Goal: Task Accomplishment & Management: Complete application form

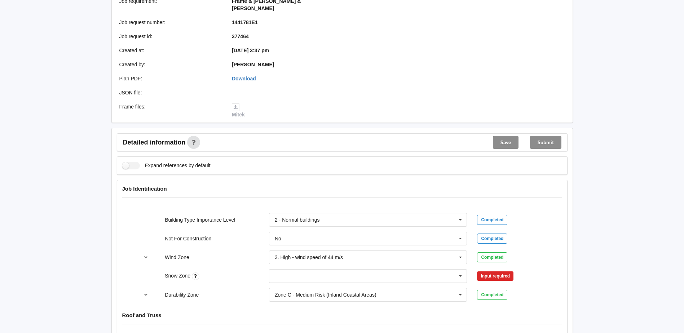
scroll to position [144, 0]
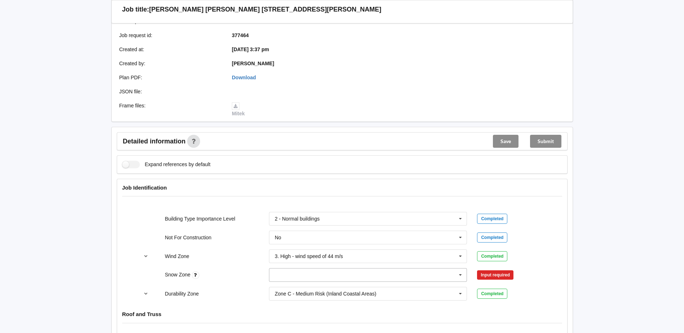
click at [289, 269] on input "text" at bounding box center [369, 275] width 198 height 13
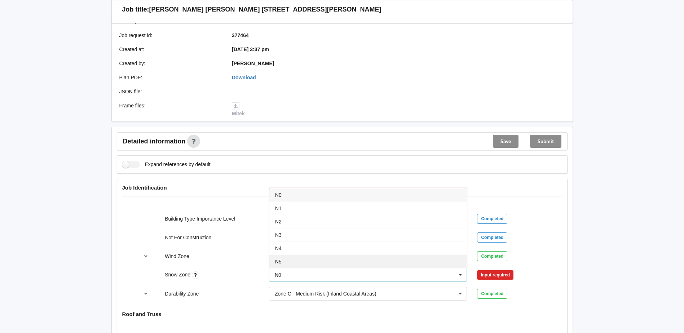
click at [290, 255] on div "N5" at bounding box center [368, 261] width 198 height 13
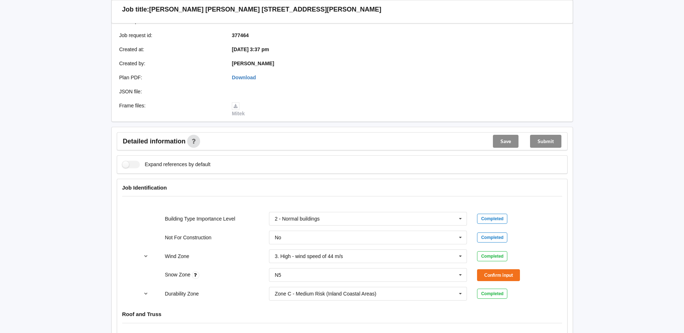
click at [475, 272] on div "Confirm input" at bounding box center [511, 275] width 78 height 12
click at [481, 271] on button "Confirm input" at bounding box center [498, 275] width 43 height 12
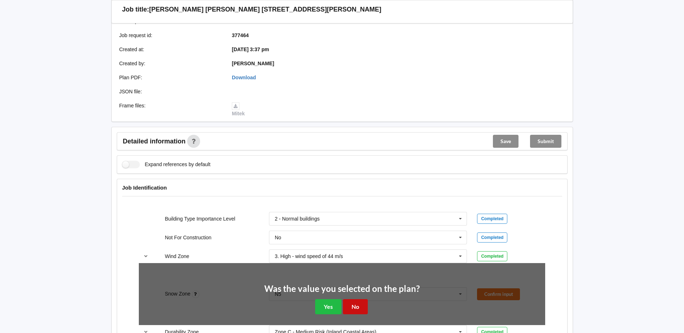
click at [361, 299] on button "No" at bounding box center [355, 306] width 25 height 15
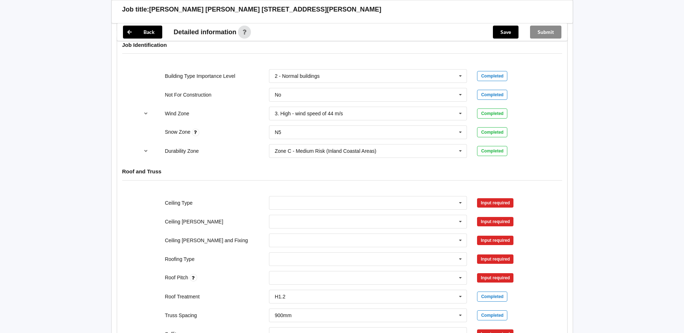
scroll to position [289, 0]
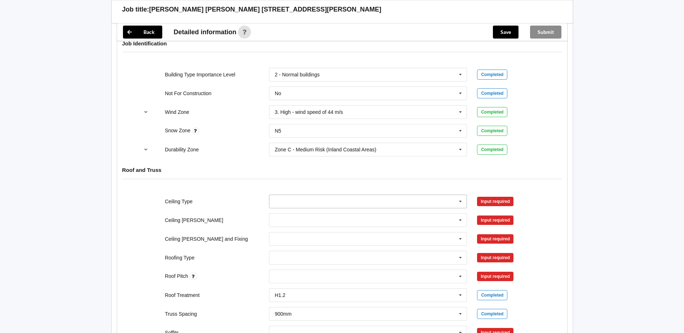
click at [315, 195] on input "text" at bounding box center [369, 201] width 198 height 13
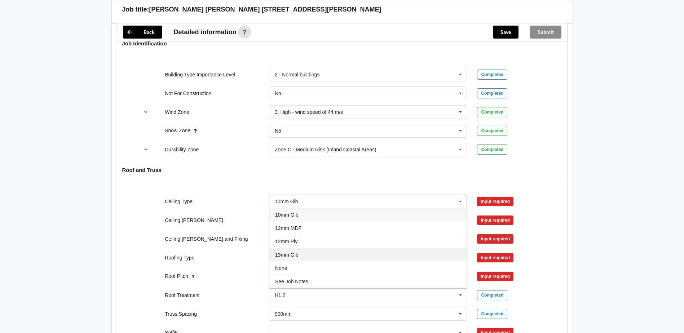
drag, startPoint x: 302, startPoint y: 250, endPoint x: 309, endPoint y: 225, distance: 25.5
click at [302, 248] on div "13mm Gib" at bounding box center [368, 254] width 198 height 13
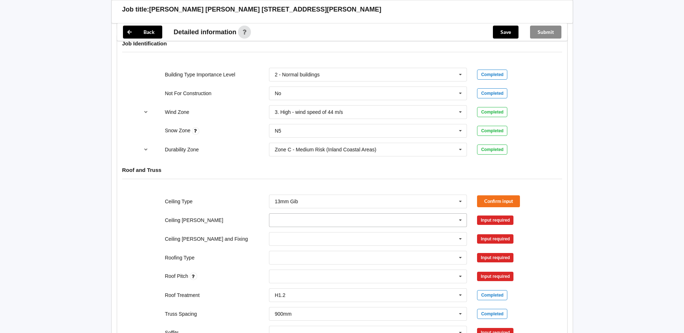
click at [308, 214] on input "text" at bounding box center [369, 220] width 198 height 13
click at [304, 256] on div "600mm" at bounding box center [368, 260] width 198 height 13
click at [304, 233] on input "text" at bounding box center [369, 239] width 198 height 13
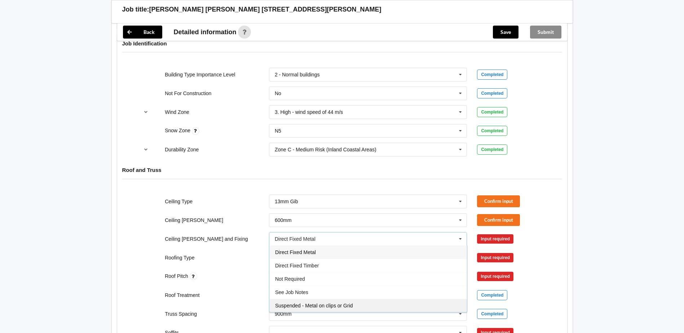
click at [315, 299] on div "Suspended - Metal on clips or Grid" at bounding box center [368, 305] width 198 height 13
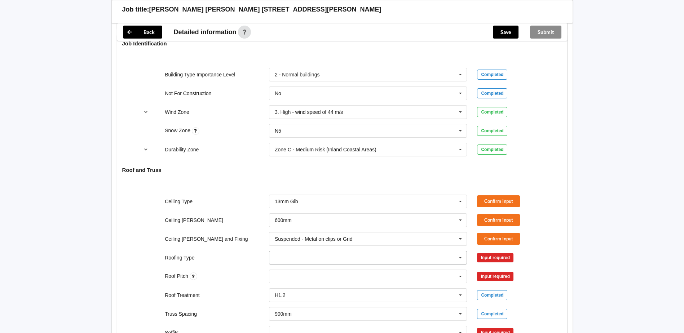
click at [286, 251] on input "text" at bounding box center [369, 257] width 198 height 13
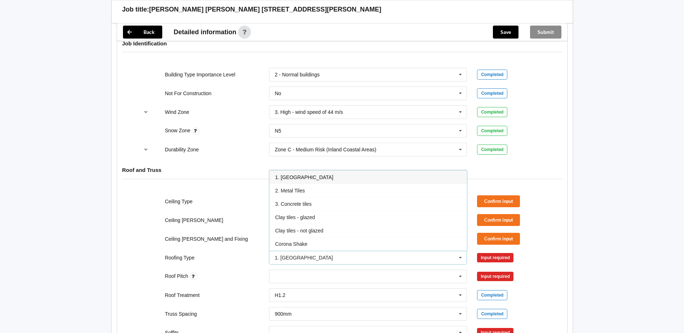
click at [287, 175] on span "1. [GEOGRAPHIC_DATA]" at bounding box center [304, 178] width 58 height 6
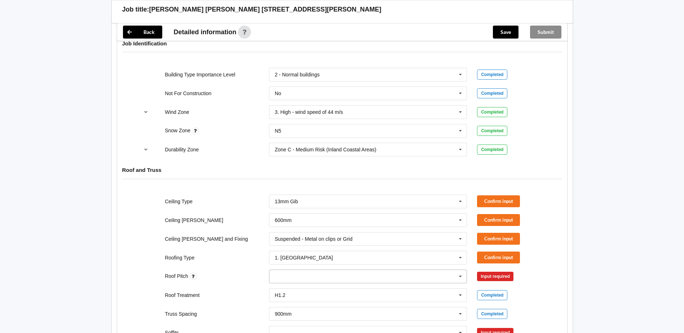
click at [292, 270] on div "None" at bounding box center [368, 277] width 198 height 14
type input "16"
click at [299, 283] on div "Add 16" at bounding box center [368, 289] width 198 height 13
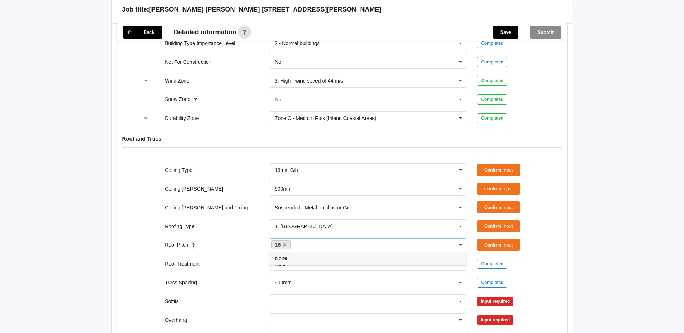
scroll to position [361, 0]
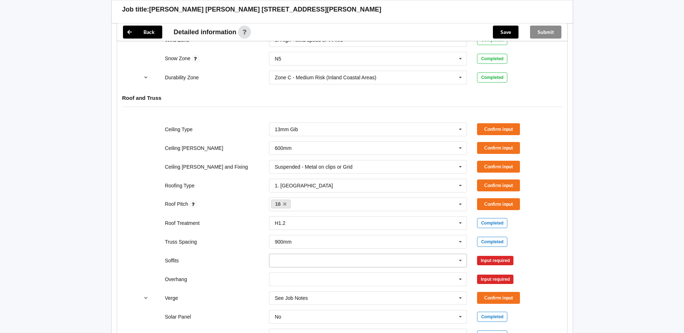
click at [289, 258] on input "text" at bounding box center [369, 260] width 198 height 13
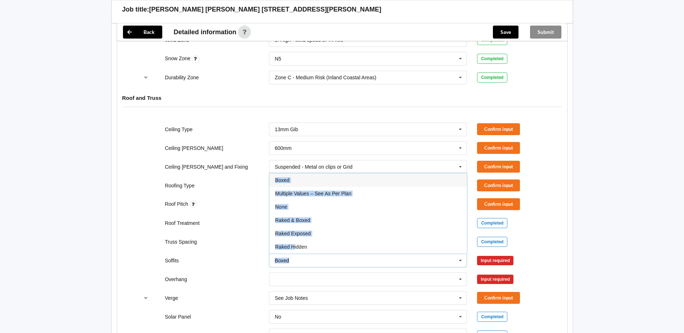
scroll to position [13, 0]
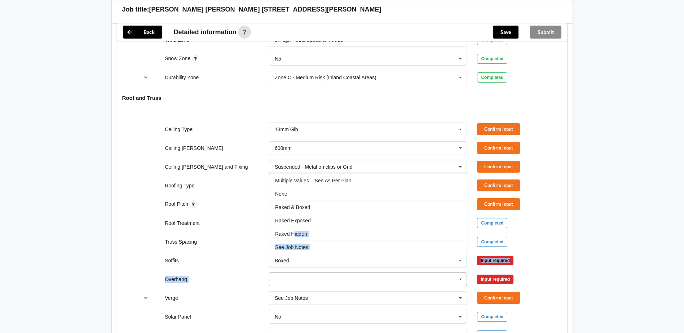
drag, startPoint x: 295, startPoint y: 241, endPoint x: 298, endPoint y: 266, distance: 25.0
click at [298, 266] on div "Ceiling Type 13mm Gib 10mm Gib 12mm MDF 12mm Ply 13mm Gib None See Job Notes Co…" at bounding box center [342, 261] width 450 height 286
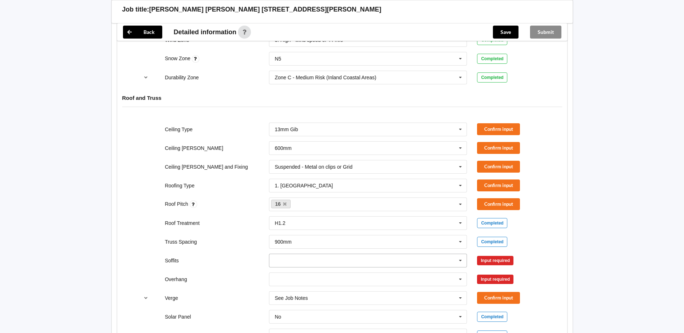
click at [289, 255] on input "text" at bounding box center [369, 260] width 198 height 13
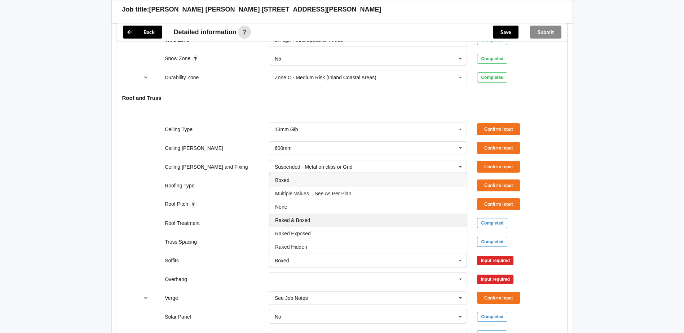
click at [297, 217] on span "Raked & Boxed" at bounding box center [292, 220] width 35 height 6
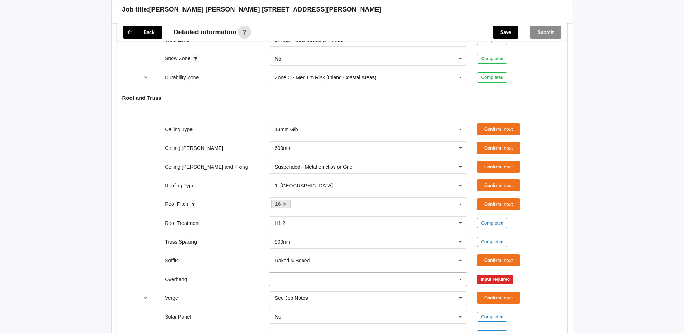
click at [293, 273] on input "text" at bounding box center [369, 279] width 198 height 13
click at [290, 263] on span "See Job Notes" at bounding box center [291, 266] width 33 height 6
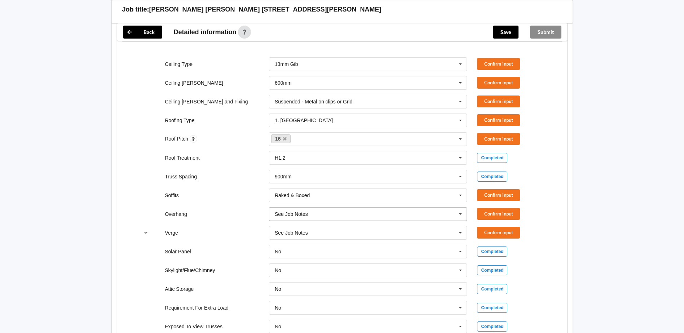
scroll to position [433, 0]
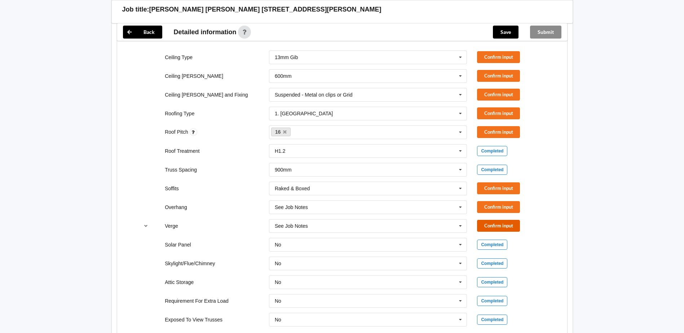
click at [499, 220] on button "Confirm input" at bounding box center [498, 226] width 43 height 12
click at [494, 201] on button "Confirm input" at bounding box center [498, 207] width 43 height 12
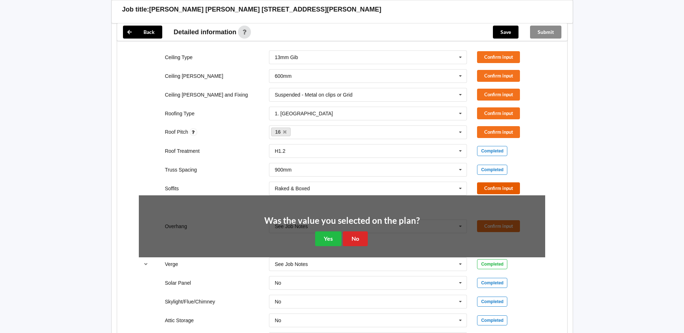
click at [494, 182] on button "Confirm input" at bounding box center [498, 188] width 43 height 12
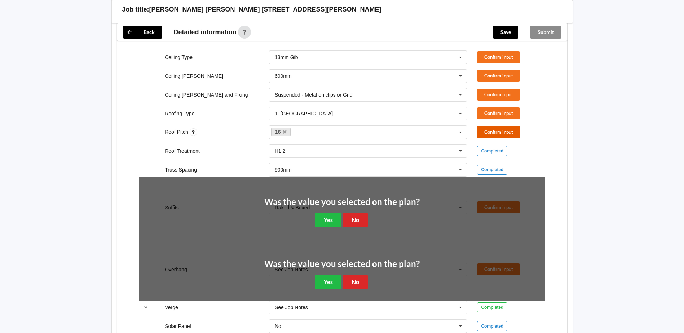
drag, startPoint x: 491, startPoint y: 126, endPoint x: 489, endPoint y: 112, distance: 13.9
click at [491, 126] on button "Confirm input" at bounding box center [498, 132] width 43 height 12
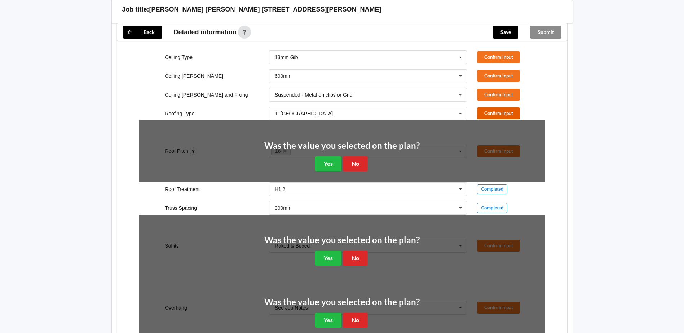
click at [488, 107] on button "Confirm input" at bounding box center [498, 113] width 43 height 12
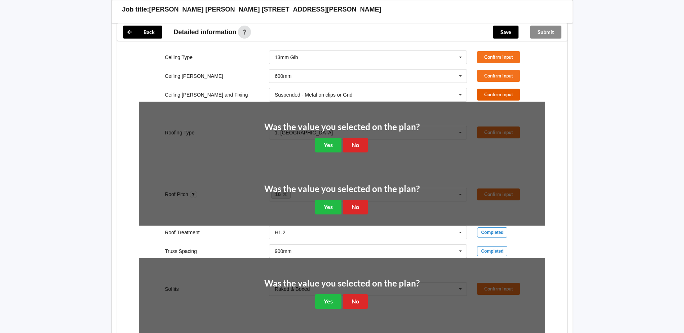
click at [488, 89] on button "Confirm input" at bounding box center [498, 95] width 43 height 12
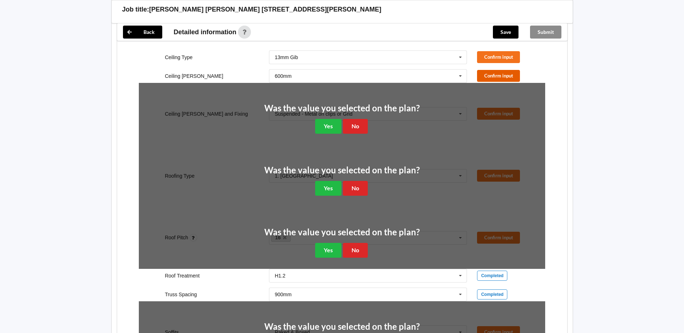
drag, startPoint x: 488, startPoint y: 71, endPoint x: 488, endPoint y: 66, distance: 5.0
click at [488, 70] on button "Confirm input" at bounding box center [498, 76] width 43 height 12
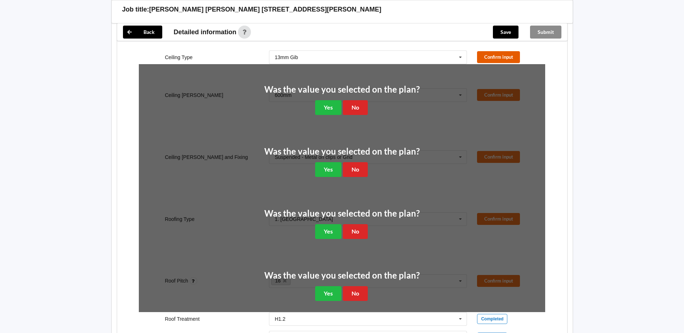
click at [487, 51] on button "Confirm input" at bounding box center [498, 57] width 43 height 12
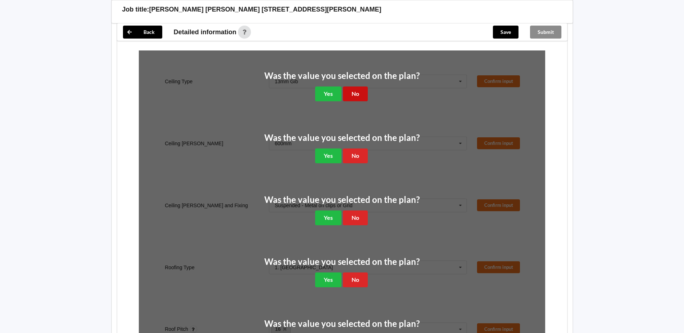
click at [357, 87] on button "No" at bounding box center [355, 94] width 25 height 15
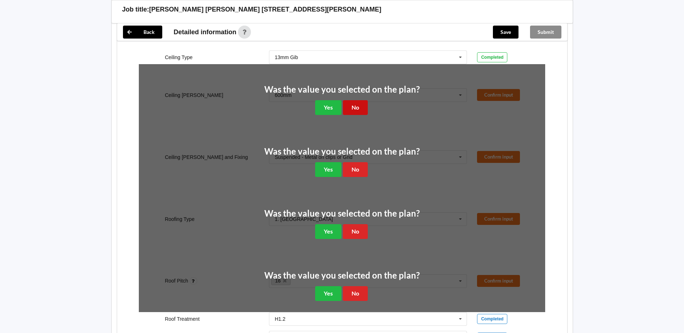
click at [355, 100] on button "No" at bounding box center [355, 107] width 25 height 15
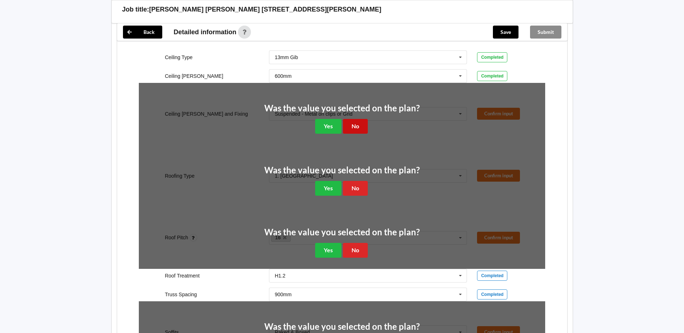
click at [353, 119] on button "No" at bounding box center [355, 126] width 25 height 15
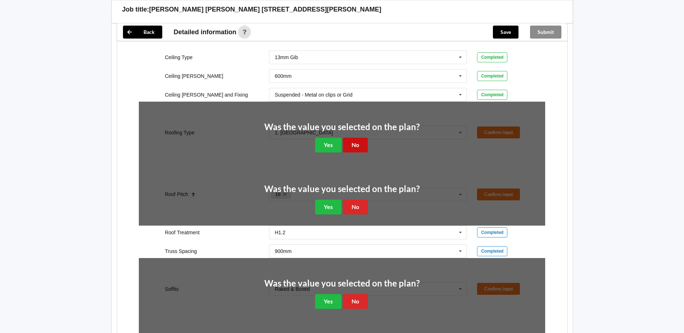
click at [353, 140] on button "No" at bounding box center [355, 145] width 25 height 15
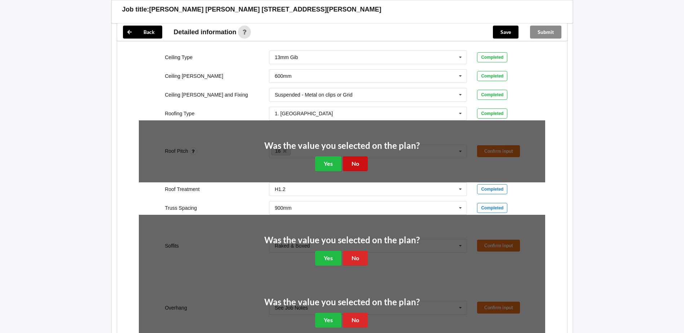
click at [352, 157] on button "No" at bounding box center [355, 164] width 25 height 15
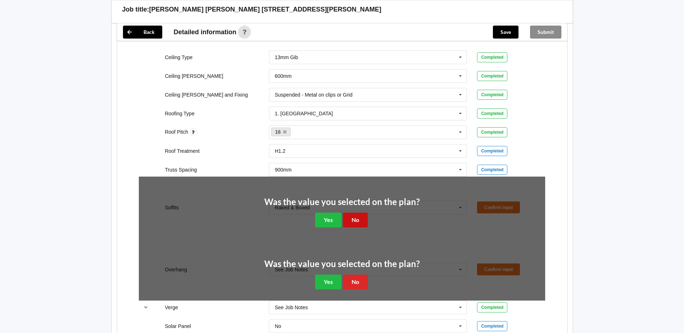
click at [353, 213] on button "No" at bounding box center [355, 220] width 25 height 15
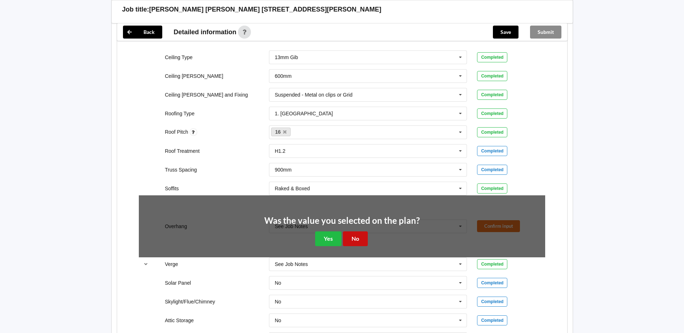
click at [355, 238] on button "No" at bounding box center [355, 239] width 25 height 15
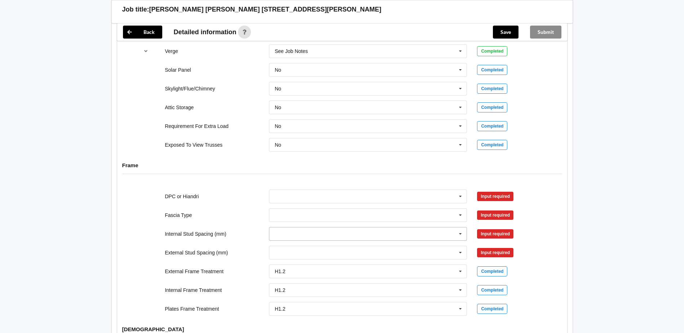
scroll to position [613, 0]
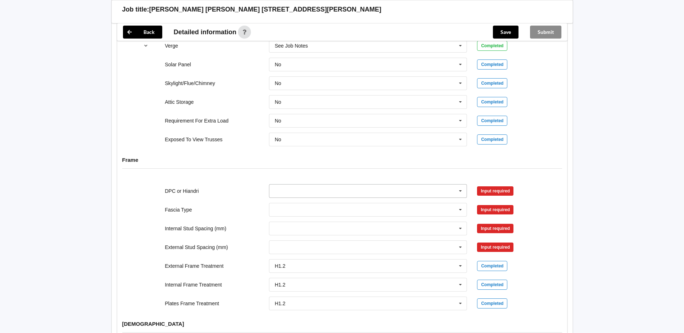
click at [295, 185] on input "text" at bounding box center [369, 191] width 198 height 13
click at [289, 202] on span "DPC Fitted" at bounding box center [287, 205] width 25 height 6
click at [285, 203] on input "text" at bounding box center [369, 209] width 198 height 13
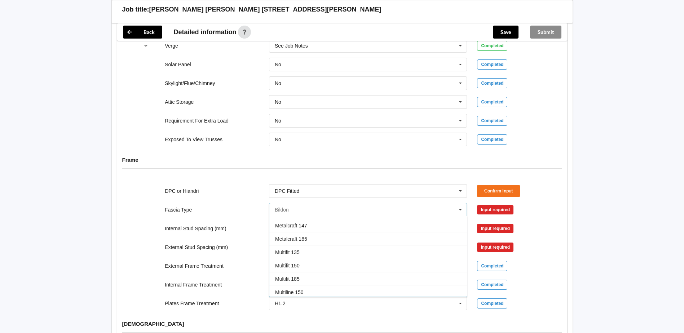
scroll to position [240, 0]
click at [295, 247] on span "See Job Notes" at bounding box center [291, 250] width 33 height 6
click at [291, 222] on input "text" at bounding box center [369, 228] width 198 height 13
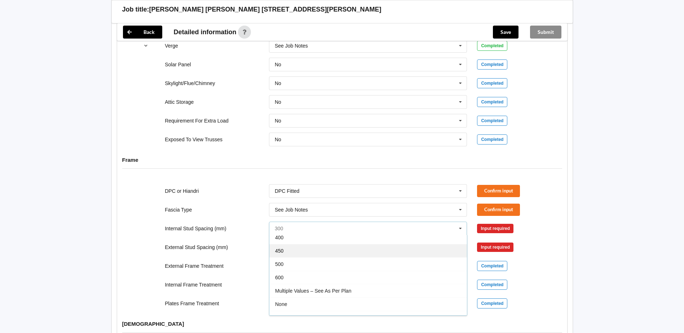
scroll to position [26, 0]
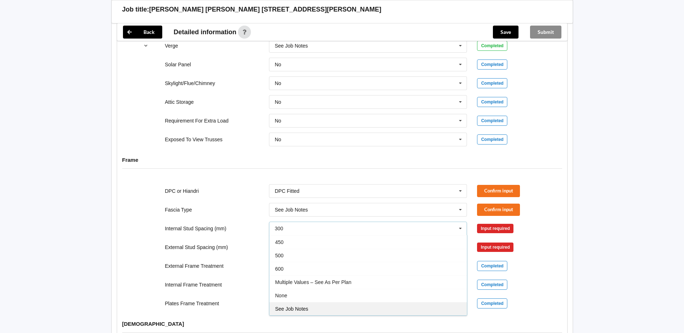
click at [296, 306] on span "See Job Notes" at bounding box center [291, 309] width 33 height 6
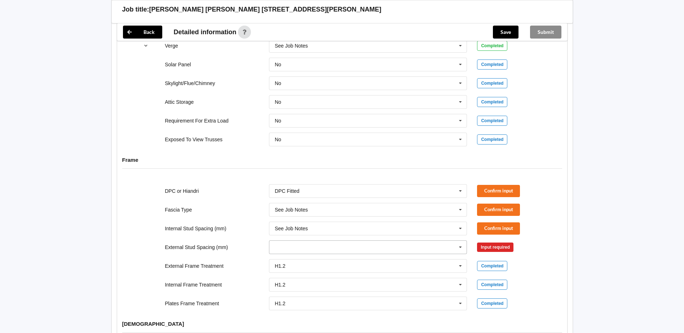
click at [287, 243] on input "text" at bounding box center [369, 247] width 198 height 13
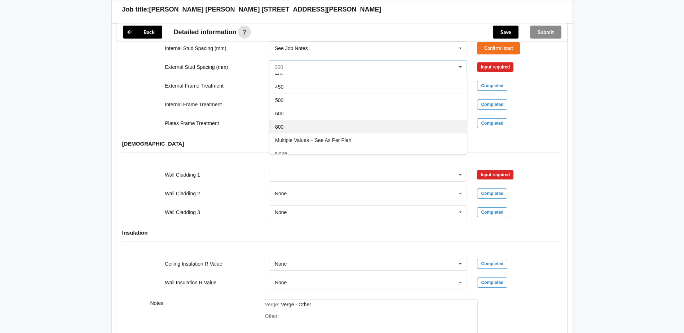
scroll to position [40, 0]
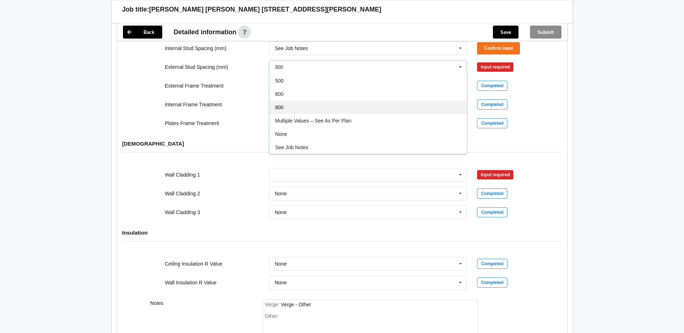
click at [299, 141] on div "See Job Notes" at bounding box center [368, 147] width 198 height 13
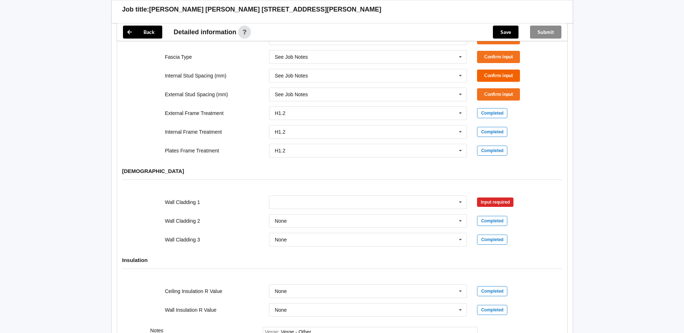
scroll to position [721, 0]
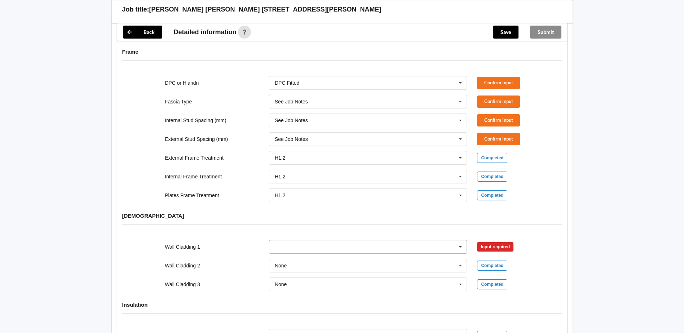
click at [461, 241] on icon at bounding box center [460, 247] width 11 height 13
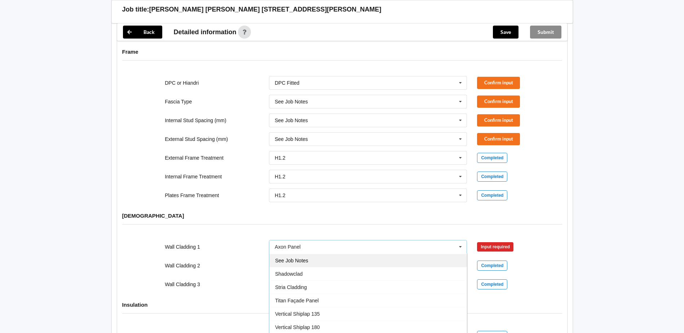
click at [324, 254] on div "See Job Notes" at bounding box center [368, 260] width 198 height 13
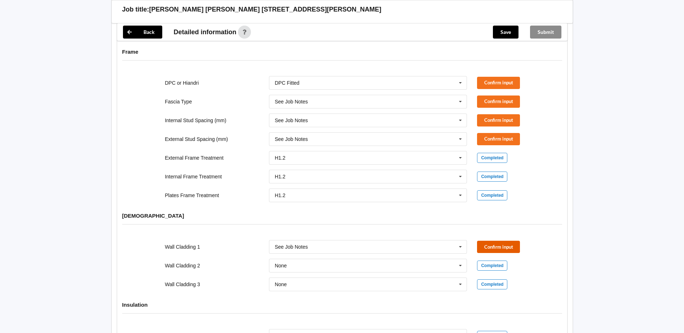
click at [490, 241] on button "Confirm input" at bounding box center [498, 247] width 43 height 12
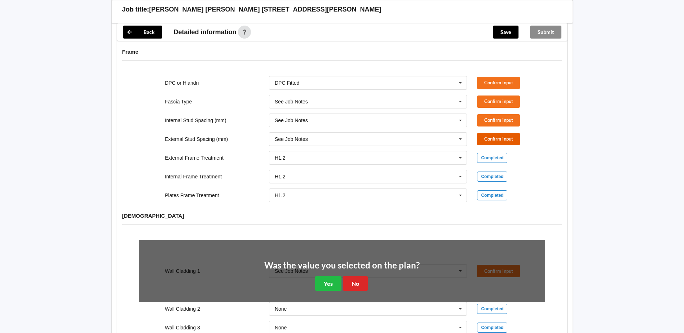
click at [498, 133] on button "Confirm input" at bounding box center [498, 139] width 43 height 12
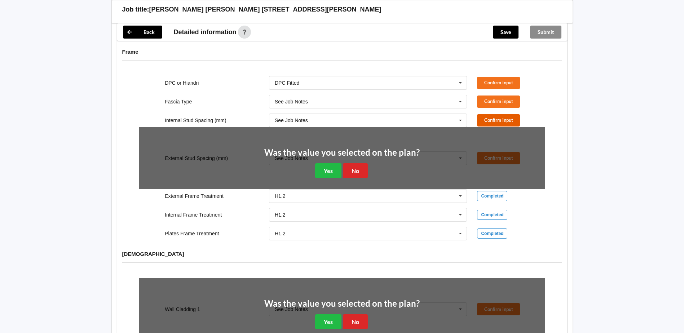
click at [493, 114] on button "Confirm input" at bounding box center [498, 120] width 43 height 12
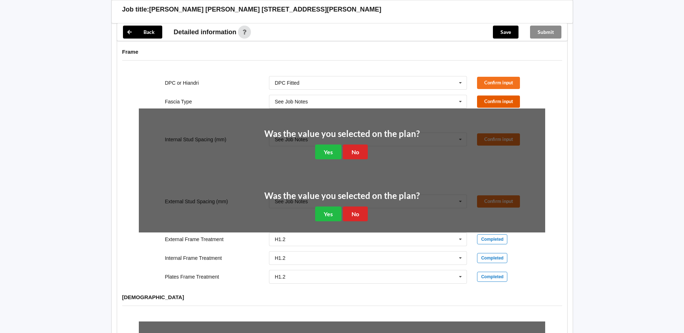
click at [489, 96] on button "Confirm input" at bounding box center [498, 102] width 43 height 12
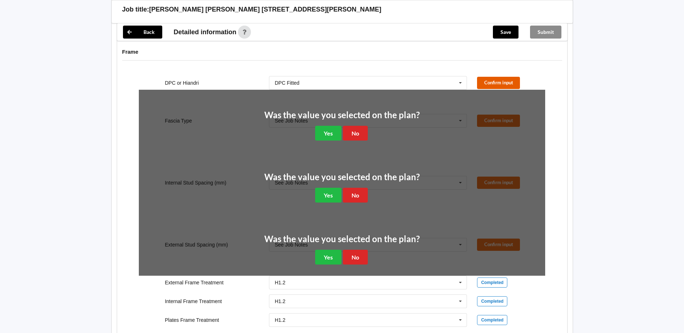
click at [489, 77] on button "Confirm input" at bounding box center [498, 83] width 43 height 12
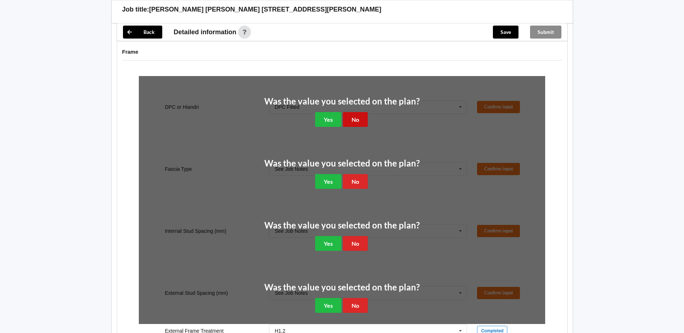
click at [362, 112] on button "No" at bounding box center [355, 119] width 25 height 15
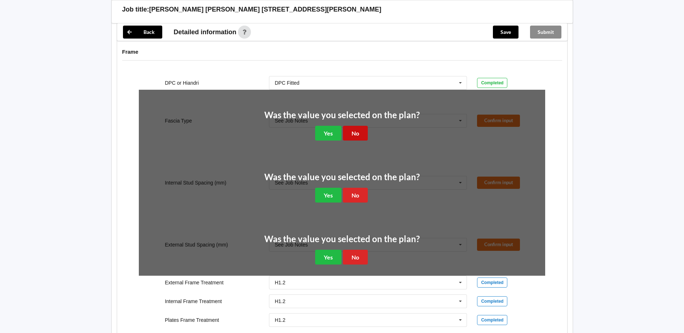
click at [360, 126] on button "No" at bounding box center [355, 133] width 25 height 15
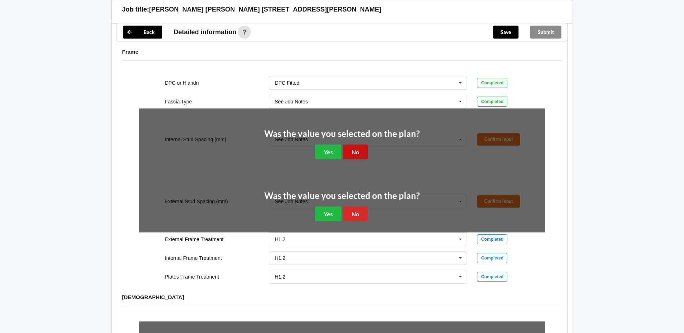
click at [355, 145] on button "No" at bounding box center [355, 152] width 25 height 15
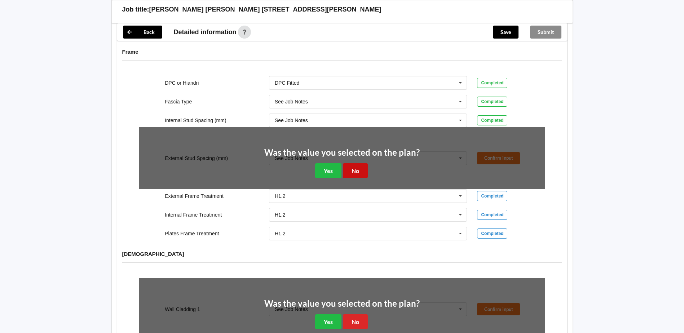
click at [356, 164] on button "No" at bounding box center [355, 170] width 25 height 15
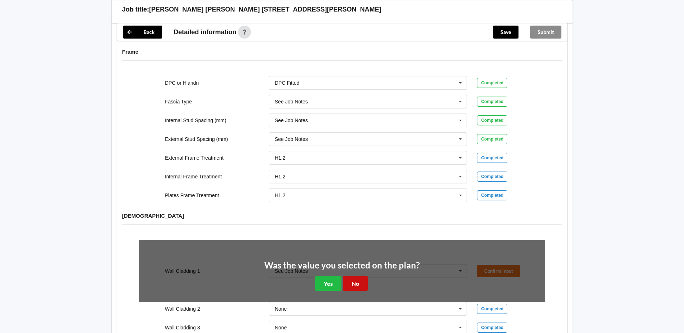
drag, startPoint x: 355, startPoint y: 275, endPoint x: 360, endPoint y: 267, distance: 9.4
click at [356, 276] on button "No" at bounding box center [355, 283] width 25 height 15
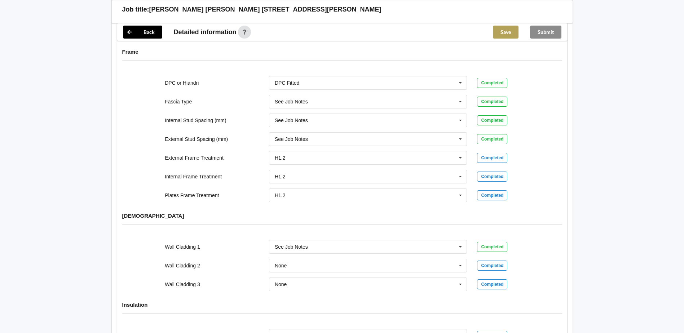
click at [505, 31] on button "Save" at bounding box center [506, 32] width 26 height 13
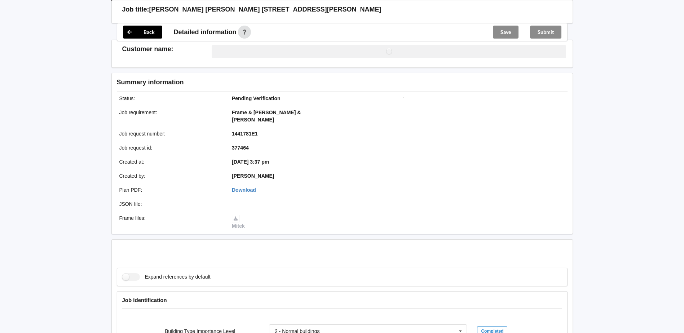
scroll to position [721, 0]
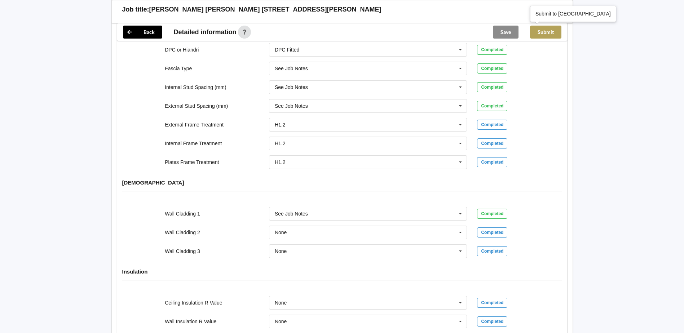
click at [545, 31] on button "Submit" at bounding box center [545, 32] width 31 height 13
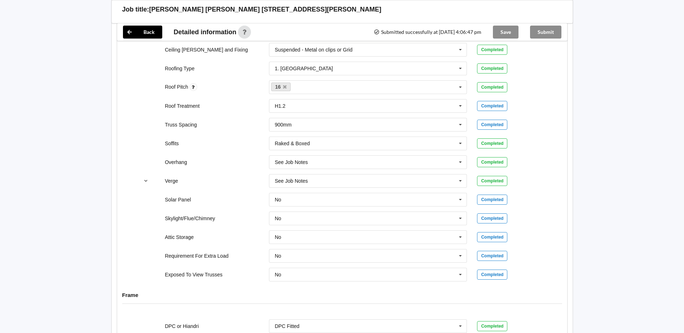
scroll to position [433, 0]
